Goal: Information Seeking & Learning: Learn about a topic

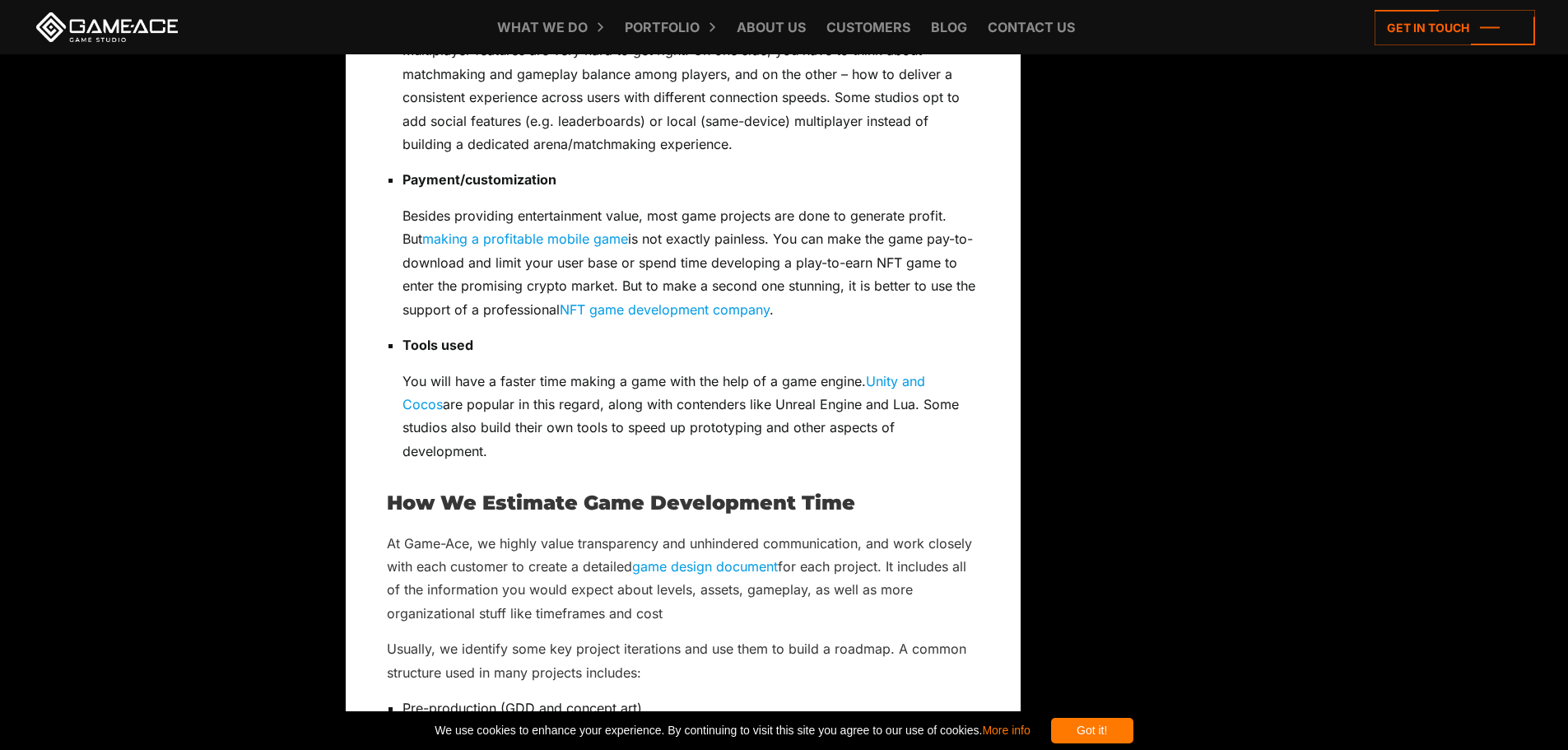
scroll to position [4358, 0]
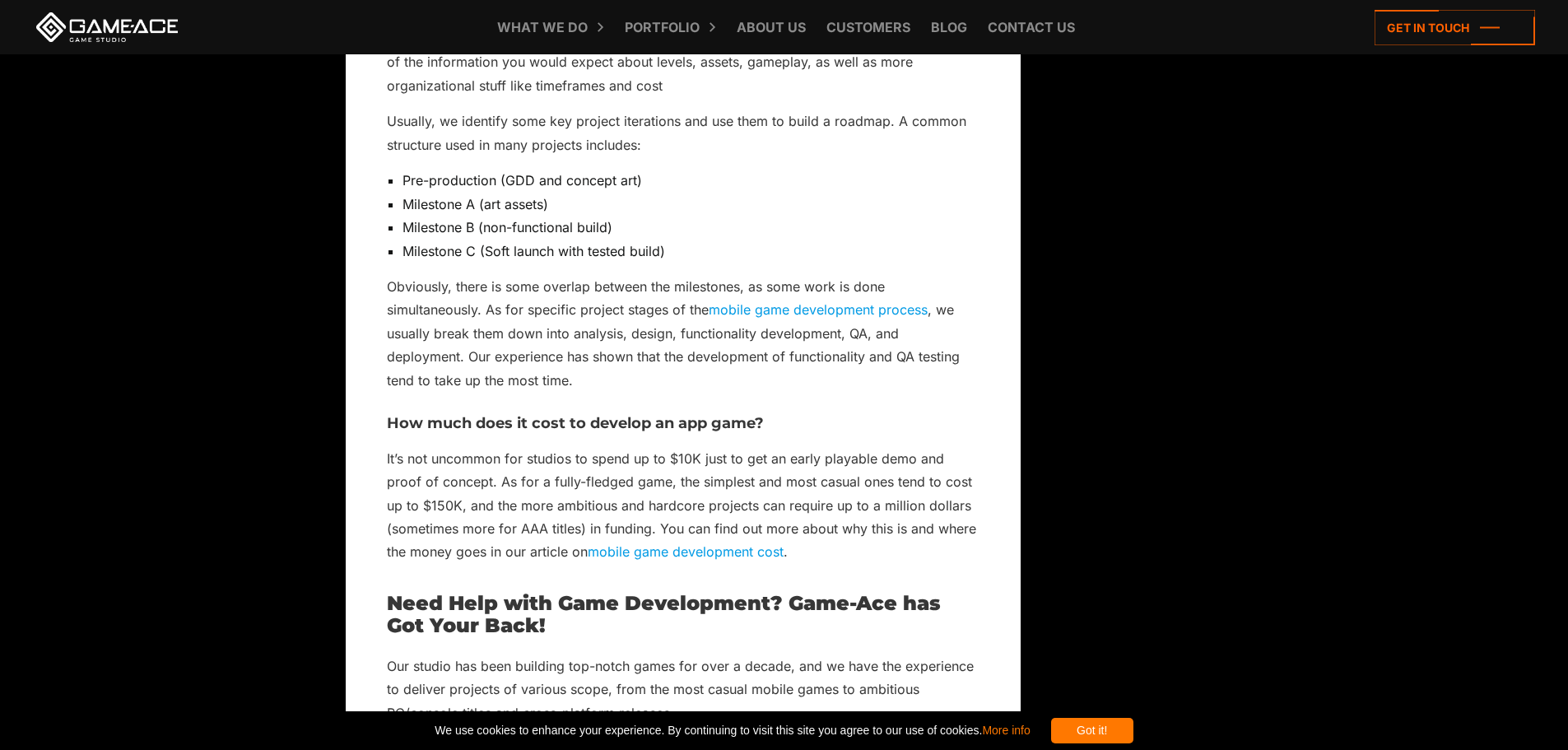
scroll to position [4354, 0]
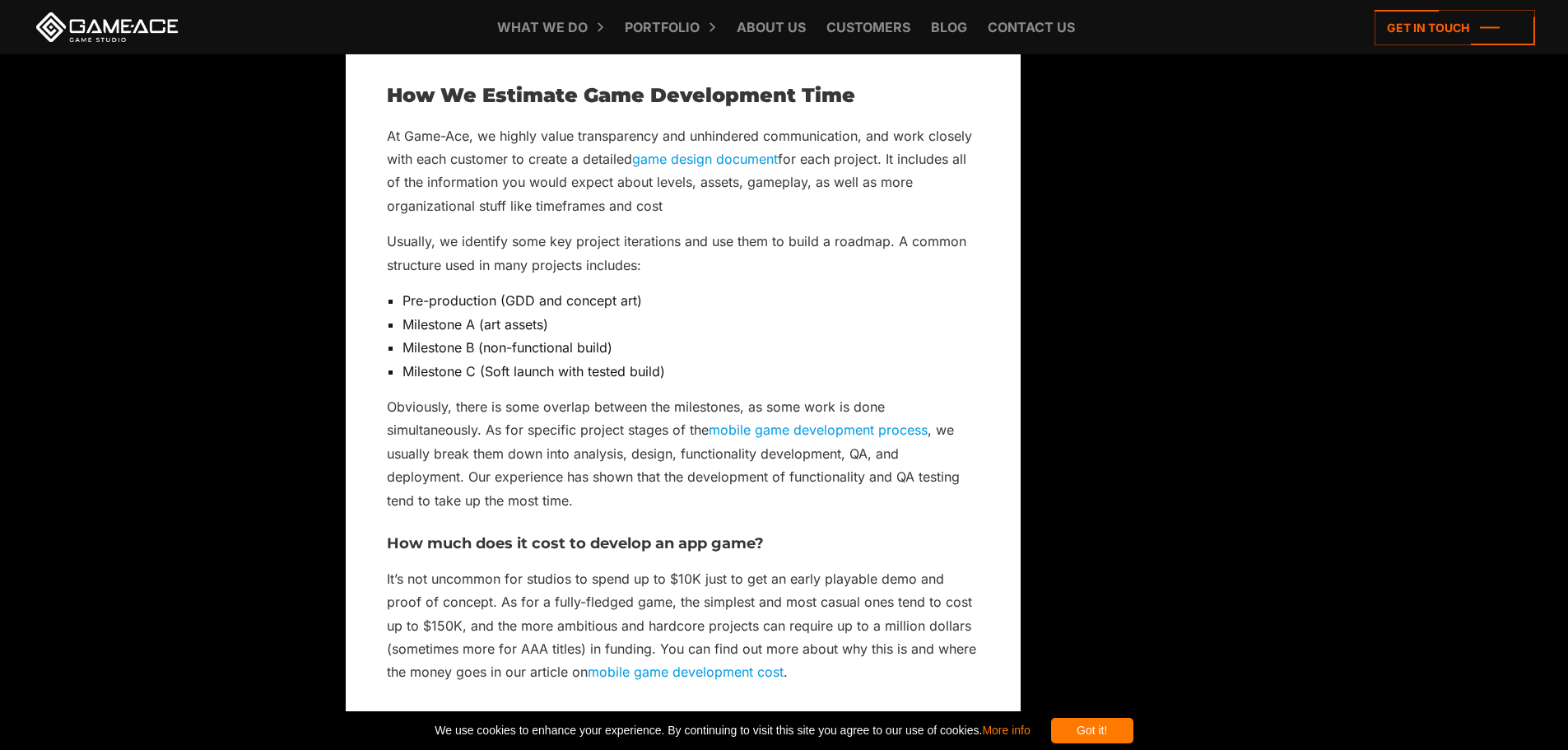
click at [751, 422] on link "mobile game development process" at bounding box center [817, 430] width 218 height 16
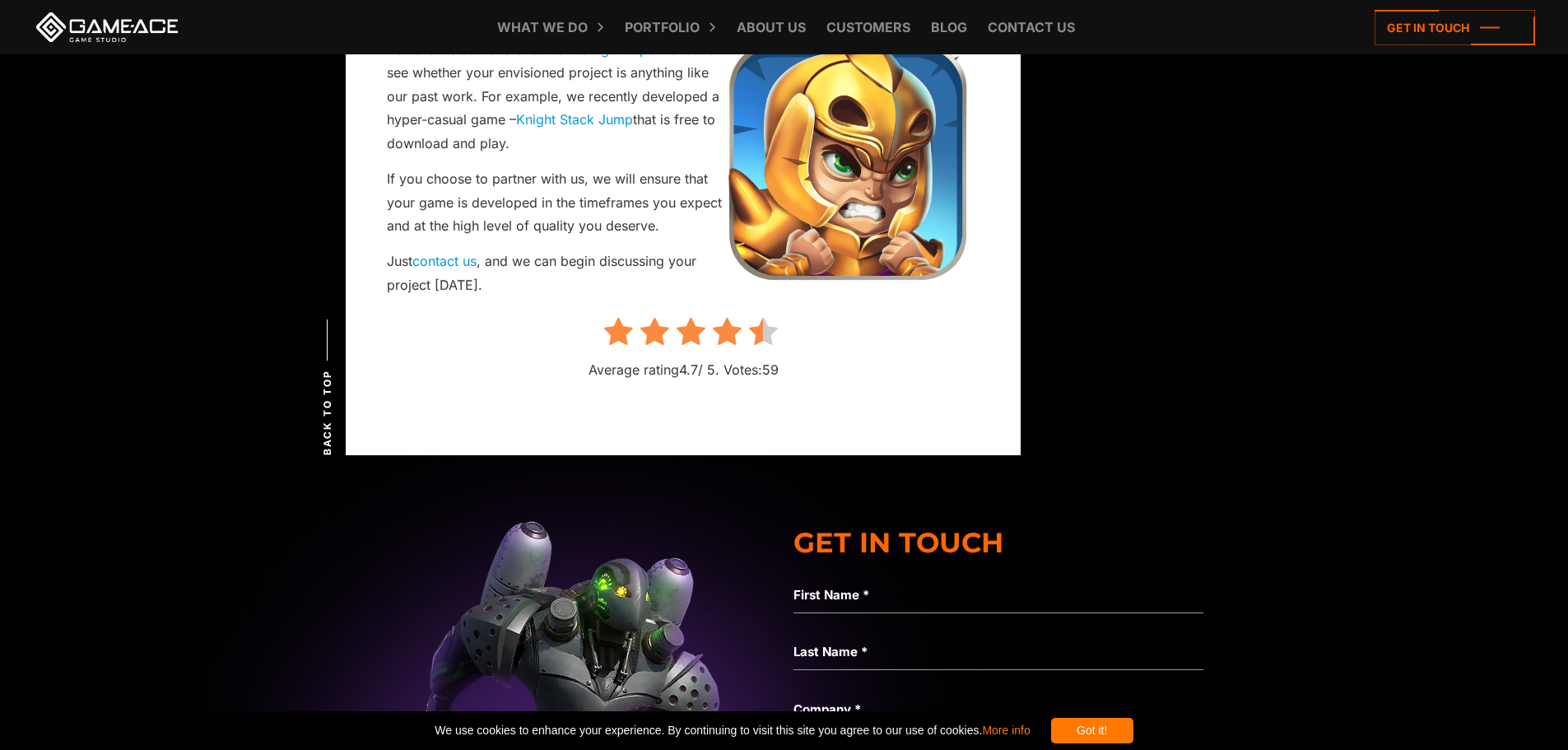
scroll to position [5749, 0]
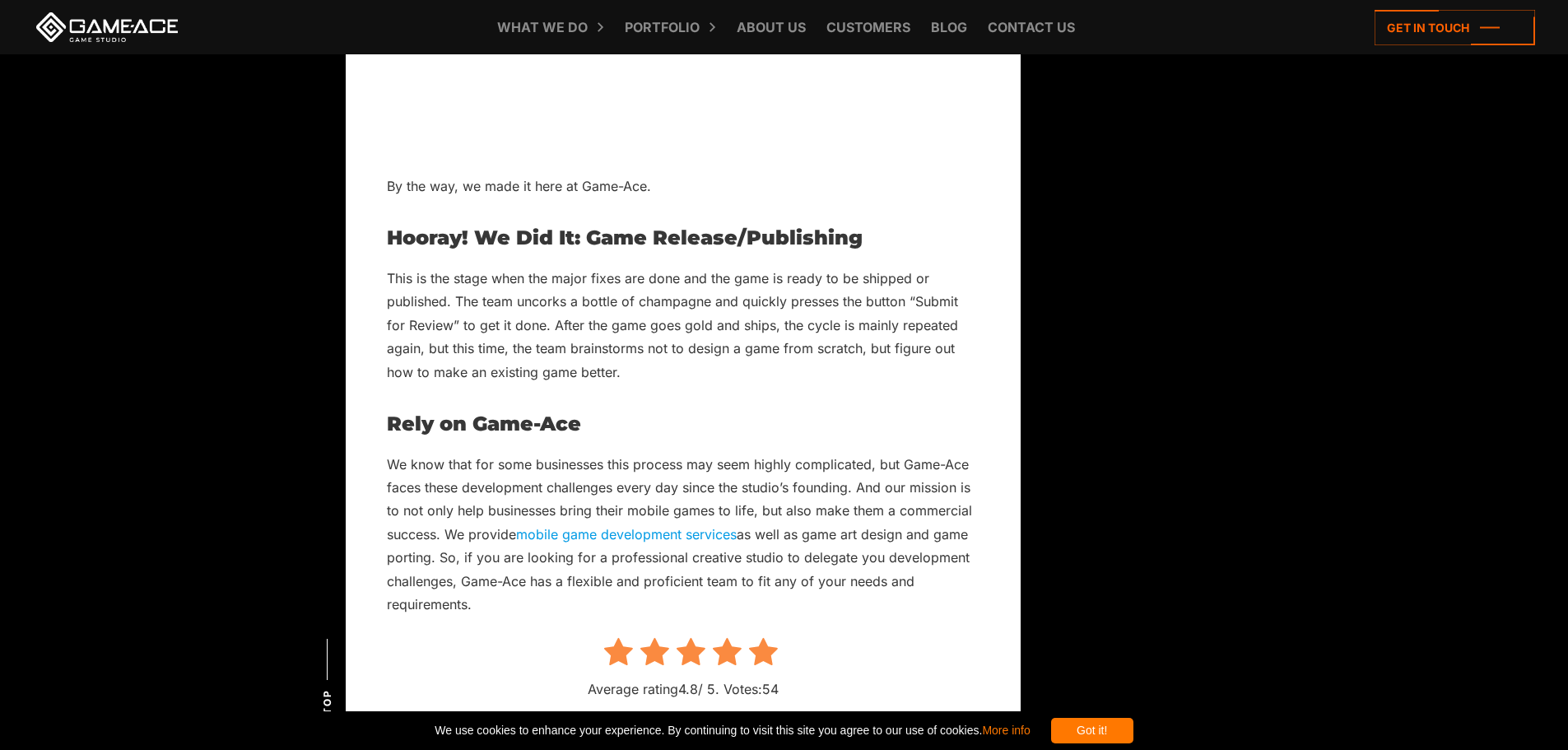
scroll to position [3951, 0]
